Goal: Check status: Check status

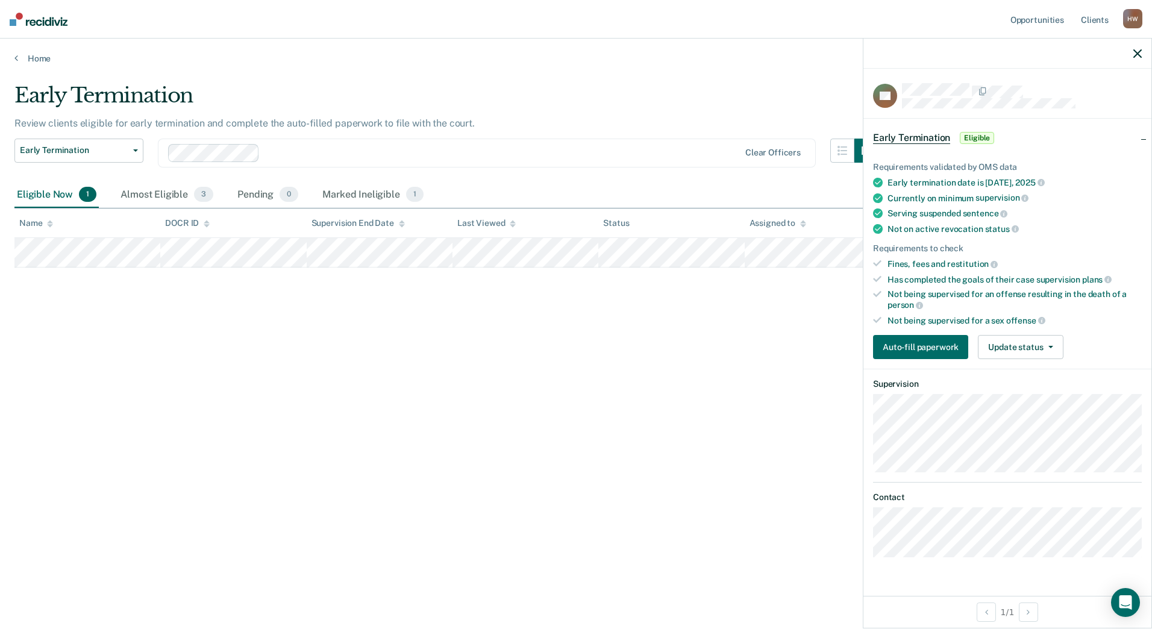
click at [744, 83] on div "Early Termination" at bounding box center [446, 100] width 864 height 34
click at [1141, 52] on icon "button" at bounding box center [1138, 53] width 8 height 8
